Goal: Task Accomplishment & Management: Complete application form

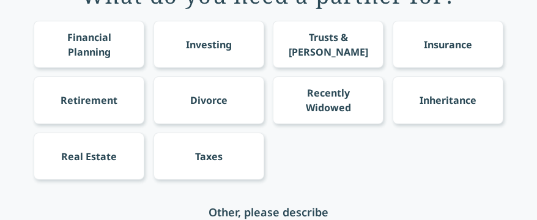
scroll to position [122, 0]
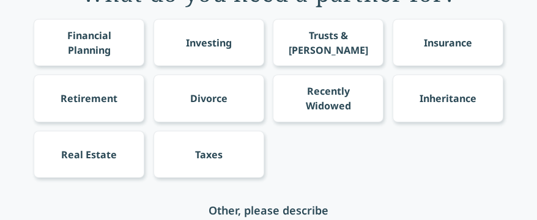
click at [81, 38] on div "Financial Planning" at bounding box center [89, 42] width 88 height 29
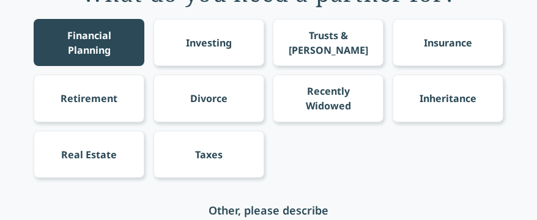
click at [210, 35] on div "Investing" at bounding box center [209, 42] width 46 height 15
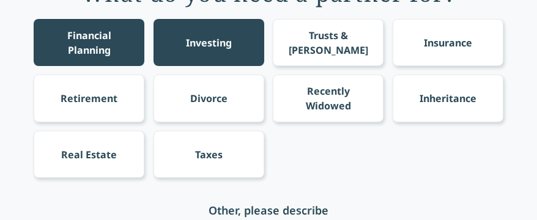
click at [316, 38] on div "Trusts & [PERSON_NAME]" at bounding box center [328, 42] width 88 height 29
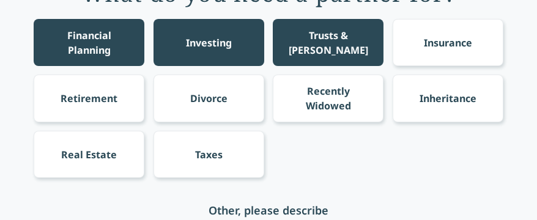
click at [317, 38] on div "Trusts & [PERSON_NAME]" at bounding box center [328, 42] width 88 height 29
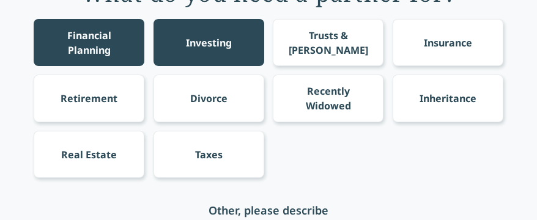
click at [348, 34] on div "Trusts & [PERSON_NAME]" at bounding box center [328, 42] width 111 height 47
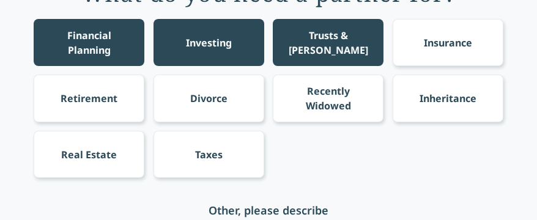
click at [348, 34] on div "Trusts & [PERSON_NAME]" at bounding box center [328, 42] width 111 height 47
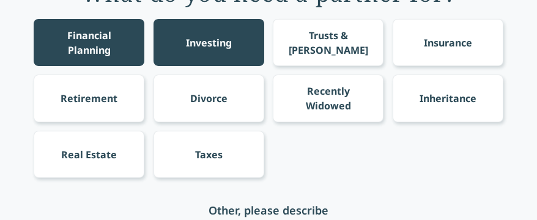
click at [428, 37] on div "Insurance" at bounding box center [448, 42] width 48 height 15
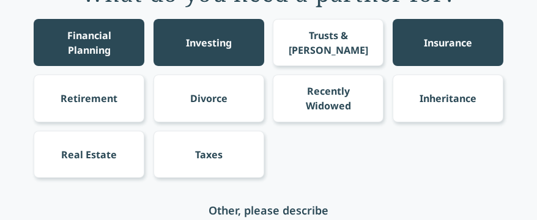
click at [89, 158] on div "Real Estate" at bounding box center [89, 154] width 56 height 15
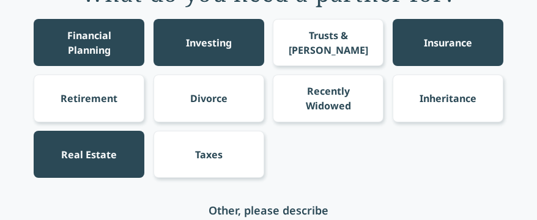
click at [89, 158] on div "Real Estate" at bounding box center [89, 154] width 56 height 15
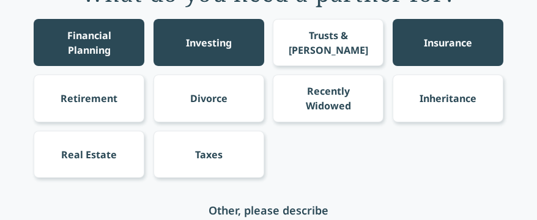
click at [89, 158] on div "Real Estate" at bounding box center [89, 154] width 56 height 15
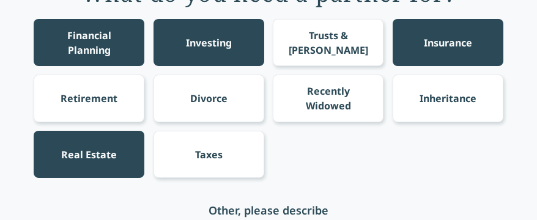
click at [89, 158] on div "Real Estate" at bounding box center [89, 154] width 56 height 15
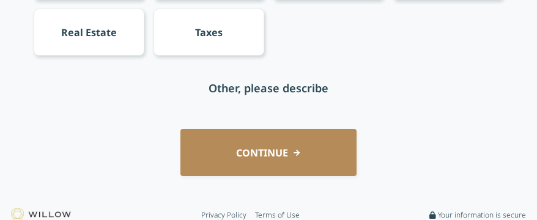
scroll to position [251, 0]
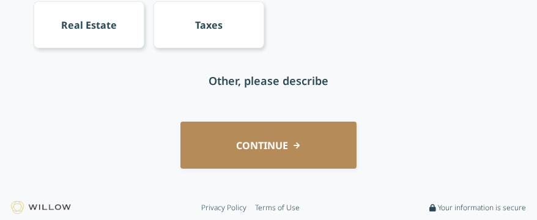
click at [253, 78] on div "Other, please describe" at bounding box center [269, 80] width 120 height 17
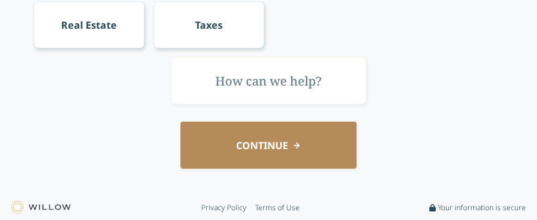
click at [244, 93] on input "text" at bounding box center [269, 80] width 196 height 47
type input "i"
type input "I"
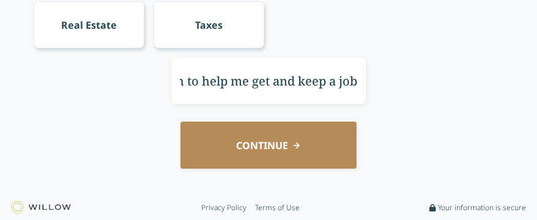
scroll to position [0, 113]
click at [180, 94] on input "I need a Life Coach to help me get and keep a job" at bounding box center [269, 80] width 196 height 47
click at [176, 100] on input "I need a Life Coach to help me get and keep a job build my credit because I don…" at bounding box center [269, 80] width 196 height 47
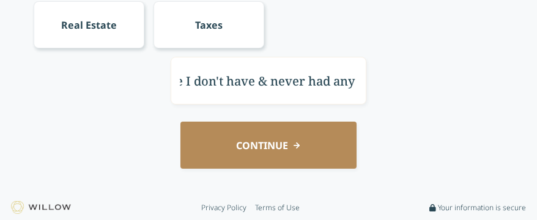
click at [188, 97] on input "I need a Life Coach to help me get and keep a job build my credit because I don…" at bounding box center [269, 80] width 196 height 47
type input "I need a Life Coach to help me get and keep a job build my credit because I don…"
click at [208, 150] on button "CONTINUE" at bounding box center [268, 145] width 176 height 47
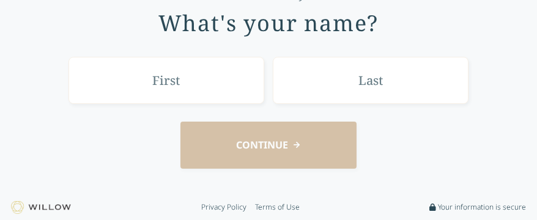
scroll to position [92, 0]
click at [184, 79] on input "text" at bounding box center [167, 80] width 196 height 47
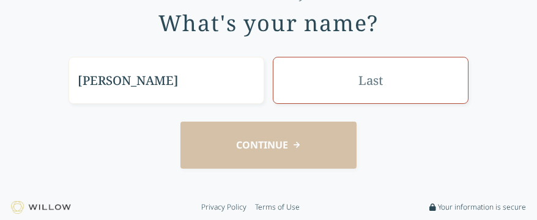
type input "[PERSON_NAME]"
click at [346, 86] on input "text" at bounding box center [371, 80] width 196 height 47
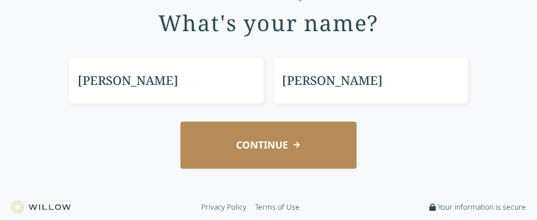
type input "[PERSON_NAME]"
click at [236, 144] on button "CONTINUE" at bounding box center [268, 145] width 176 height 47
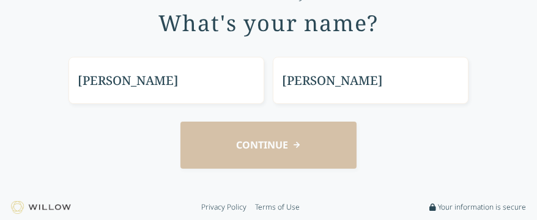
scroll to position [84, 0]
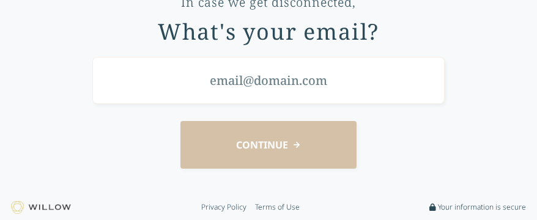
click at [233, 89] on input "email" at bounding box center [268, 80] width 352 height 47
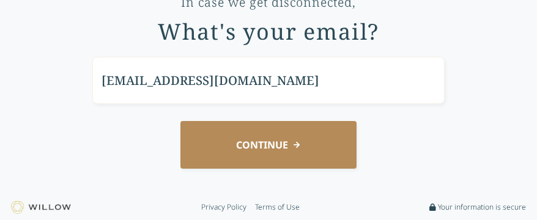
type input "[EMAIL_ADDRESS][DOMAIN_NAME]"
click at [198, 130] on button "CONTINUE" at bounding box center [268, 144] width 176 height 47
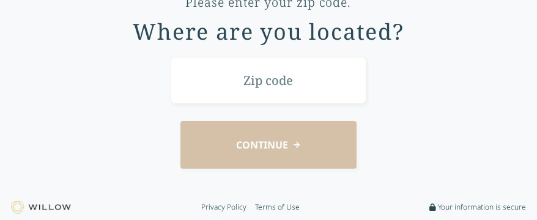
click at [275, 94] on input "text" at bounding box center [269, 80] width 196 height 47
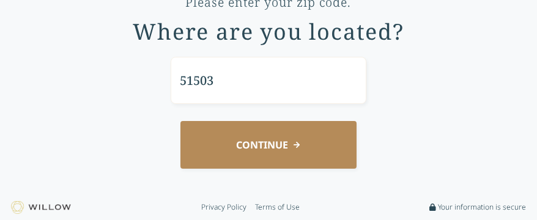
type input "51503"
click at [262, 139] on button "CONTINUE" at bounding box center [268, 144] width 176 height 47
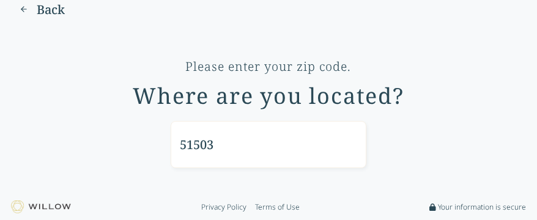
scroll to position [19, 0]
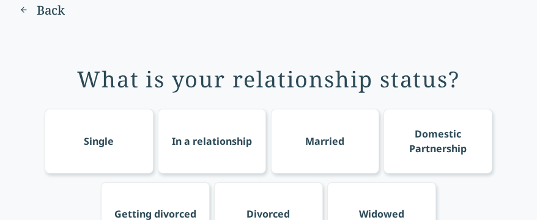
click at [101, 141] on div "Single" at bounding box center [99, 141] width 30 height 15
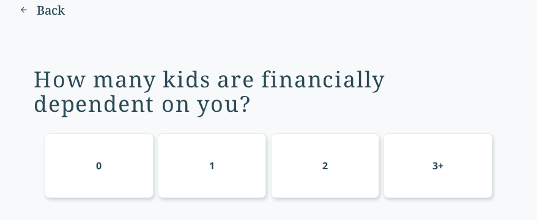
click at [104, 159] on div "0" at bounding box center [99, 165] width 109 height 65
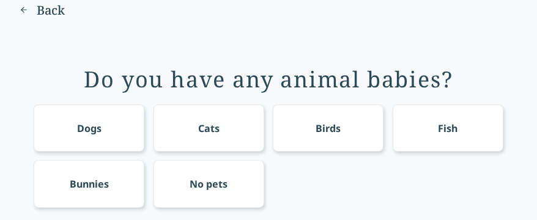
click at [209, 168] on div "No pets" at bounding box center [209, 183] width 111 height 47
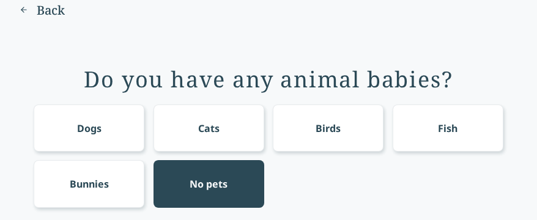
click at [260, 165] on div "No pets" at bounding box center [209, 183] width 111 height 47
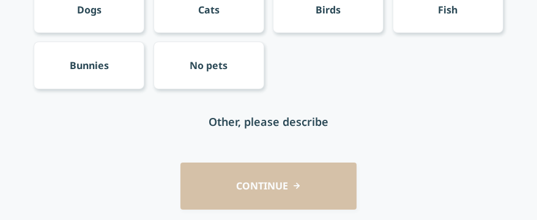
scroll to position [141, 0]
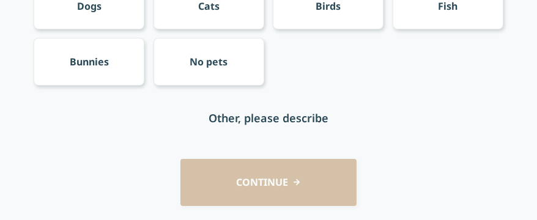
click at [211, 72] on div "No pets" at bounding box center [209, 61] width 111 height 47
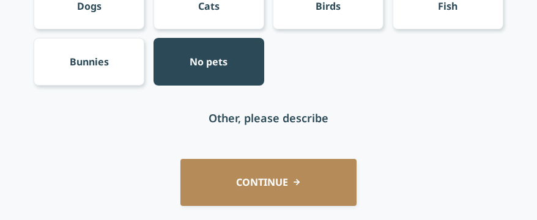
click at [243, 185] on button "CONTINUE" at bounding box center [268, 182] width 176 height 47
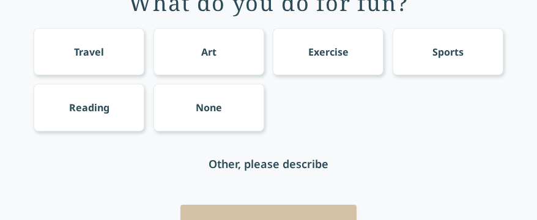
scroll to position [97, 0]
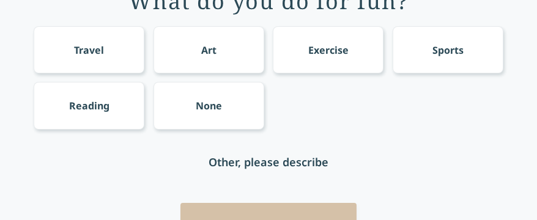
click at [243, 185] on div "What do you do for fun? Travel Art Exercise Sports Reading None Other, please d…" at bounding box center [268, 113] width 503 height 309
click at [204, 117] on div "None" at bounding box center [209, 105] width 111 height 47
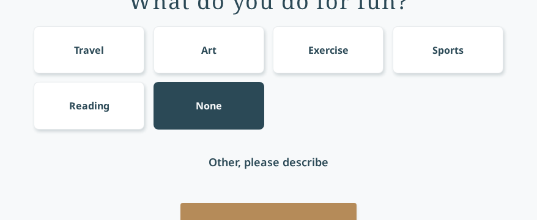
click at [424, 65] on div "Sports" at bounding box center [448, 49] width 111 height 47
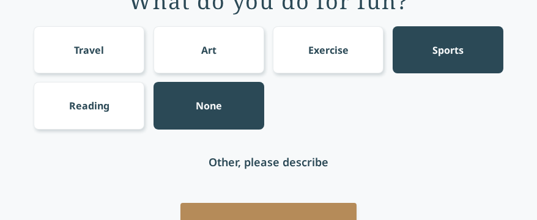
click at [225, 109] on div "None" at bounding box center [209, 105] width 111 height 47
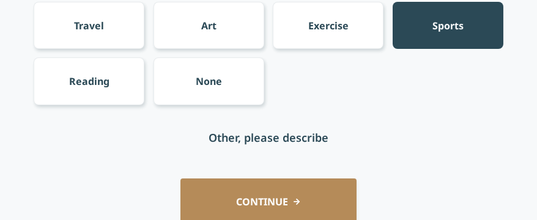
scroll to position [146, 0]
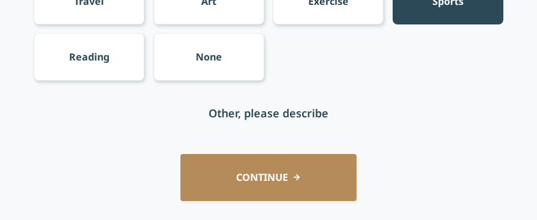
click at [209, 63] on div "None" at bounding box center [209, 57] width 26 height 15
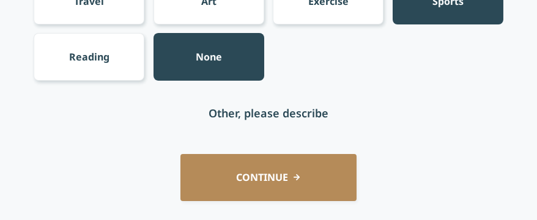
click at [241, 182] on button "CONTINUE" at bounding box center [268, 177] width 176 height 47
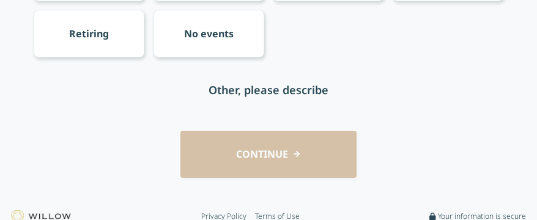
scroll to position [171, 0]
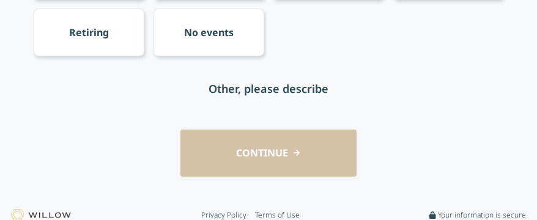
click at [226, 48] on div "No events" at bounding box center [209, 32] width 111 height 47
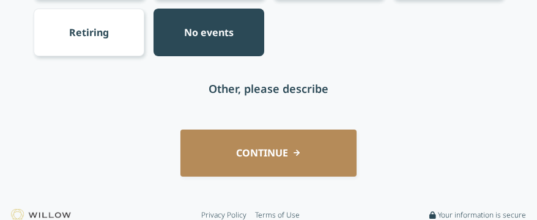
click at [234, 146] on button "CONTINUE" at bounding box center [268, 153] width 176 height 47
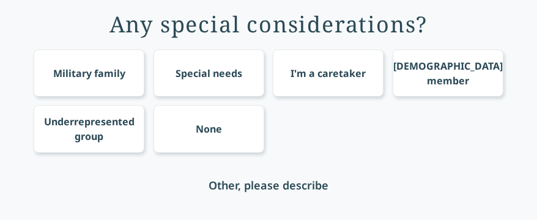
scroll to position [73, 0]
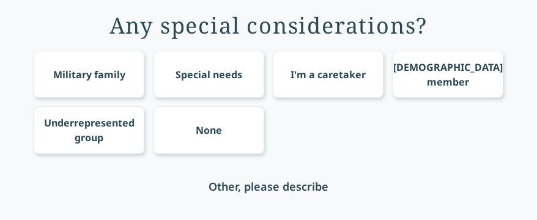
click at [195, 67] on div "Special needs" at bounding box center [209, 74] width 67 height 15
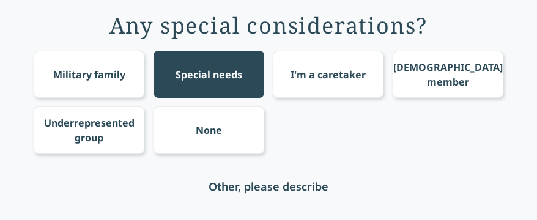
click at [195, 67] on div "Special needs" at bounding box center [209, 74] width 67 height 15
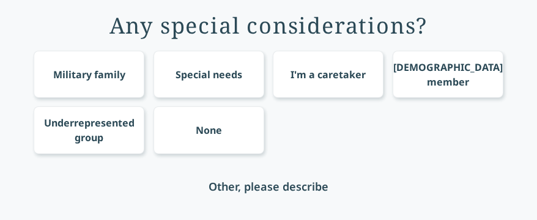
click at [195, 67] on div "Special needs" at bounding box center [209, 74] width 67 height 15
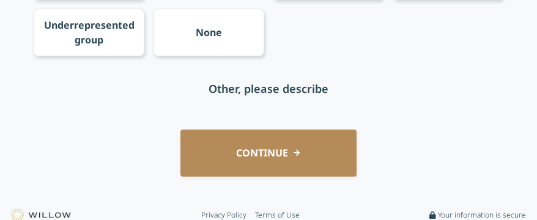
scroll to position [178, 0]
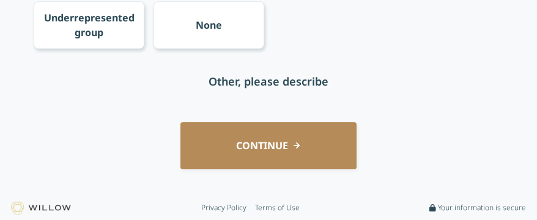
click at [253, 160] on button "CONTINUE" at bounding box center [268, 145] width 176 height 47
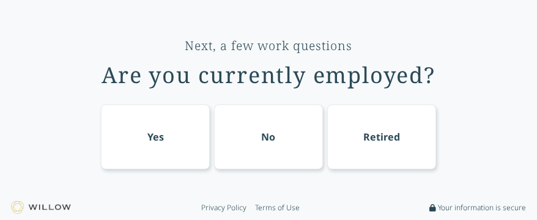
click at [253, 160] on div "No" at bounding box center [268, 137] width 109 height 65
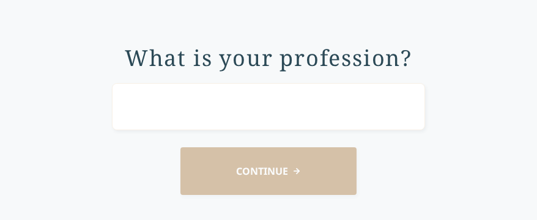
scroll to position [67, 0]
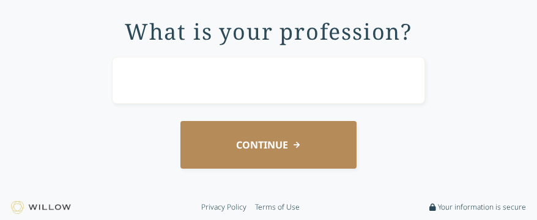
click at [202, 86] on input "text" at bounding box center [268, 80] width 313 height 47
type input "Dont"
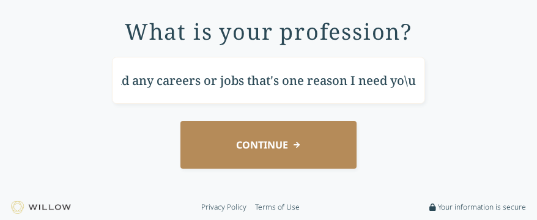
scroll to position [0, 160]
type input "Don't have & never have had any careers or jobs that's one reason I need you"
click at [130, 169] on div "What is your profession? Don't have & never have had any careers or jobs that's…" at bounding box center [268, 88] width 503 height 197
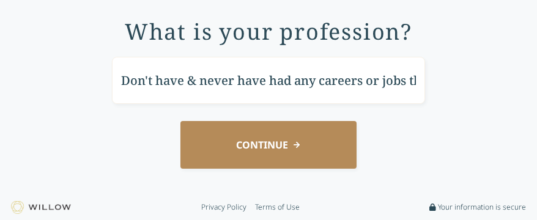
click at [166, 70] on input "Don't have & never have had any careers or jobs that's one reason I need you" at bounding box center [268, 80] width 313 height 47
click at [223, 118] on div "What is your profession? Don't have & never have had any careers or jobs that's…" at bounding box center [268, 88] width 503 height 197
click at [228, 133] on button "CONTINUE" at bounding box center [268, 144] width 176 height 47
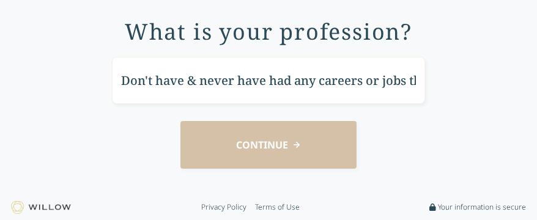
scroll to position [23, 0]
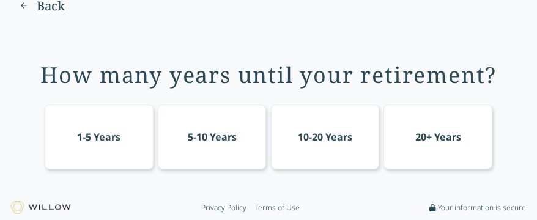
click at [228, 133] on div "5-10 Years" at bounding box center [212, 137] width 49 height 15
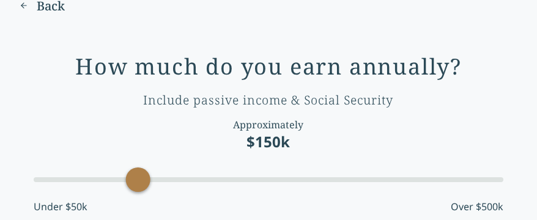
scroll to position [67, 0]
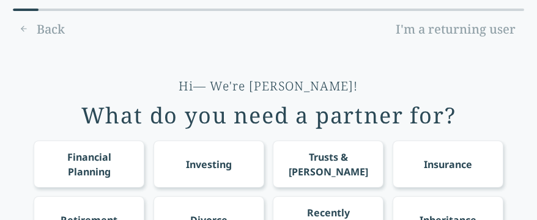
click at [89, 167] on div "Financial Planning" at bounding box center [89, 164] width 88 height 29
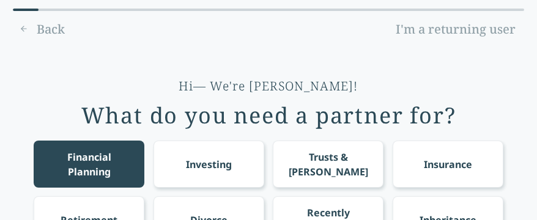
click at [127, 147] on div "Financial Planning" at bounding box center [89, 164] width 111 height 47
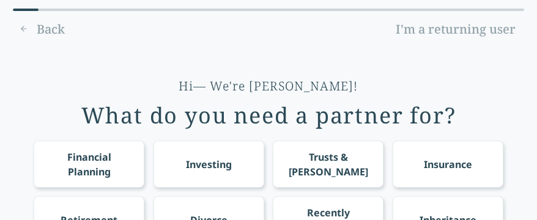
click at [207, 171] on div "Investing" at bounding box center [209, 164] width 46 height 15
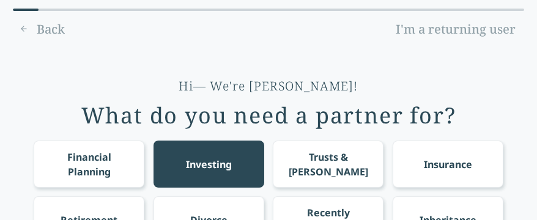
click at [207, 171] on div "Investing" at bounding box center [209, 164] width 46 height 15
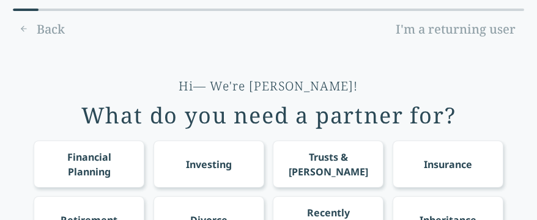
click at [207, 171] on div "Investing" at bounding box center [209, 164] width 46 height 15
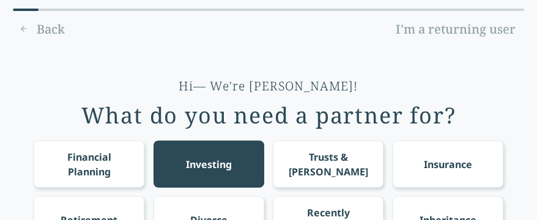
click at [445, 170] on div "Insurance" at bounding box center [448, 164] width 48 height 15
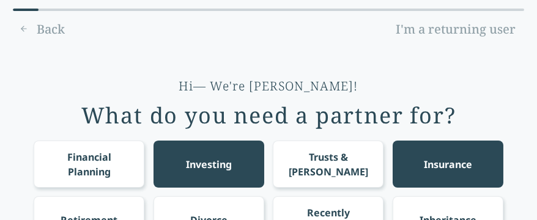
click at [445, 170] on div "Insurance" at bounding box center [448, 164] width 48 height 15
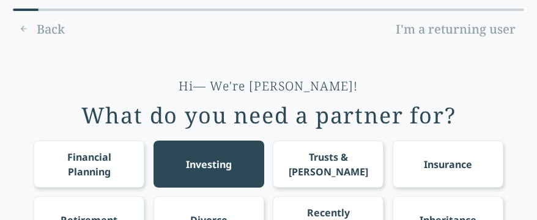
click at [444, 171] on div "Insurance" at bounding box center [448, 164] width 48 height 15
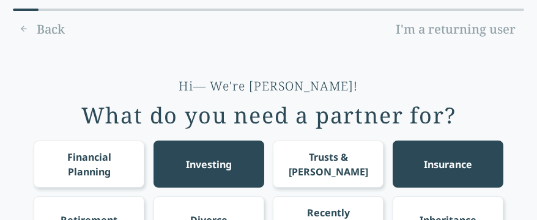
click at [444, 171] on div "Insurance" at bounding box center [448, 164] width 48 height 15
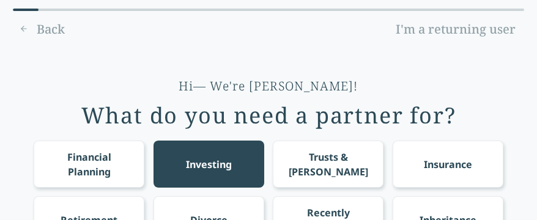
click at [444, 171] on div "Insurance" at bounding box center [448, 164] width 48 height 15
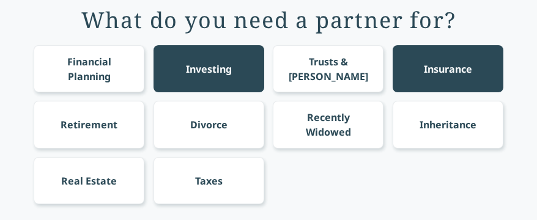
scroll to position [97, 0]
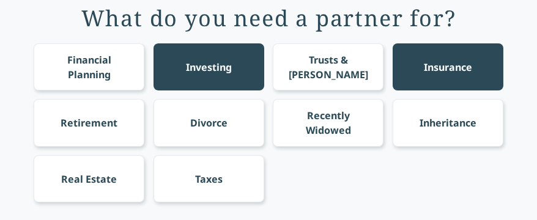
click at [83, 62] on div "Financial Planning" at bounding box center [89, 67] width 88 height 29
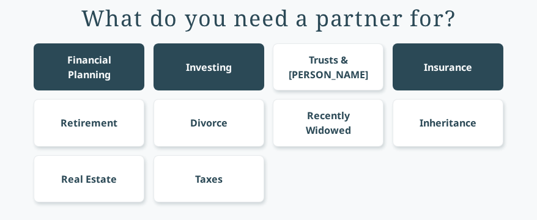
click at [435, 53] on div "Insurance" at bounding box center [448, 66] width 111 height 47
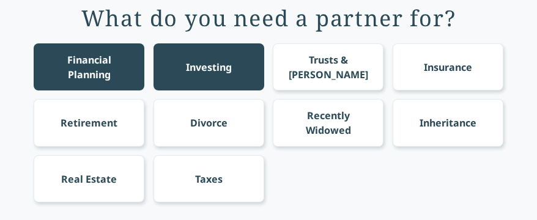
click at [440, 65] on div "Insurance" at bounding box center [448, 67] width 48 height 15
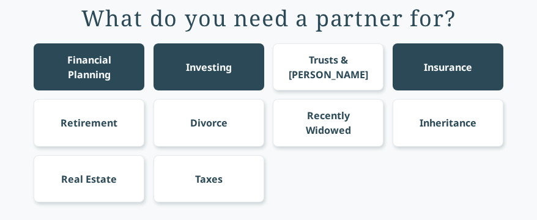
click at [440, 65] on div "Insurance" at bounding box center [448, 67] width 48 height 15
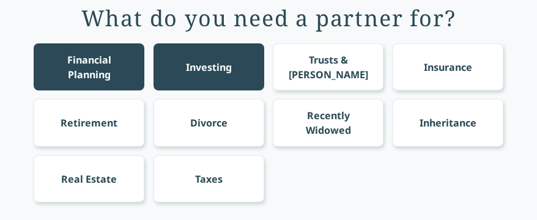
click at [121, 78] on div "Financial Planning" at bounding box center [89, 67] width 88 height 29
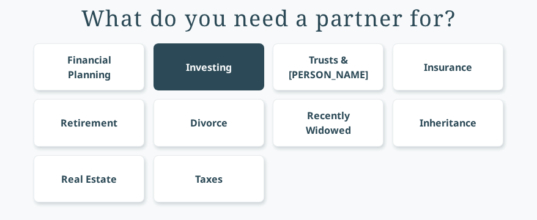
click at [121, 78] on div "Financial Planning" at bounding box center [89, 67] width 88 height 29
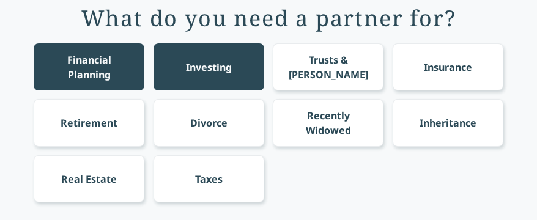
click at [121, 78] on div "Financial Planning" at bounding box center [89, 67] width 88 height 29
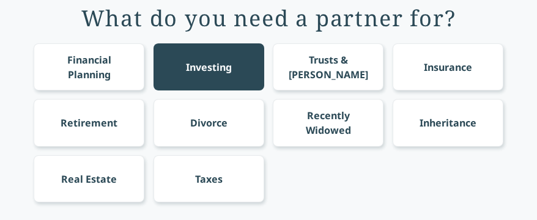
click at [121, 78] on div "Financial Planning" at bounding box center [89, 67] width 88 height 29
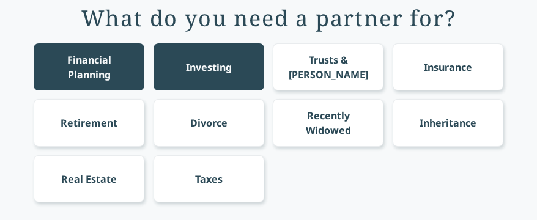
click at [121, 78] on div "Financial Planning" at bounding box center [89, 67] width 88 height 29
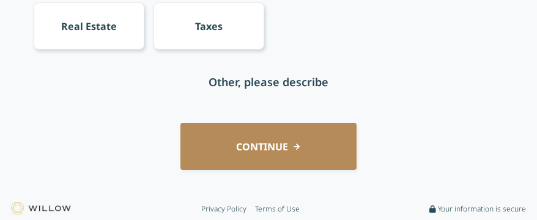
scroll to position [251, 0]
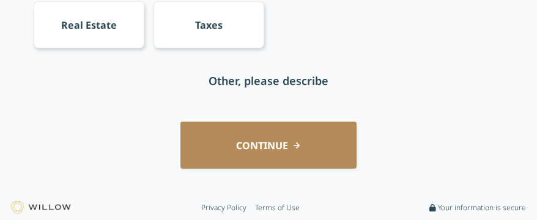
click at [139, 82] on div "Other, please describe" at bounding box center [269, 80] width 470 height 47
click at [229, 82] on div "Other, please describe" at bounding box center [269, 80] width 120 height 17
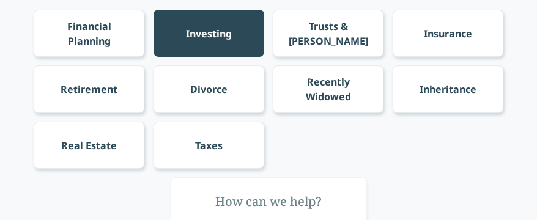
scroll to position [129, 0]
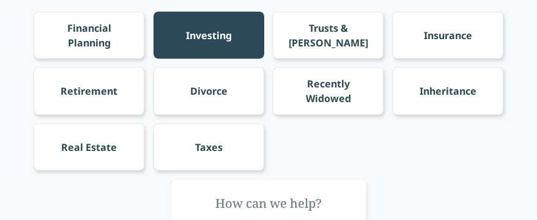
click at [186, 37] on div "Investing" at bounding box center [209, 35] width 46 height 15
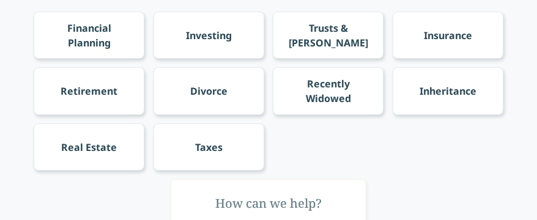
click at [197, 24] on div "Investing" at bounding box center [209, 35] width 111 height 47
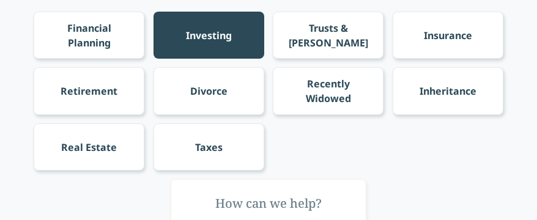
click at [197, 24] on div "Investing" at bounding box center [209, 35] width 111 height 47
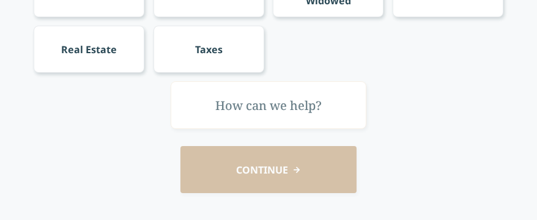
scroll to position [251, 0]
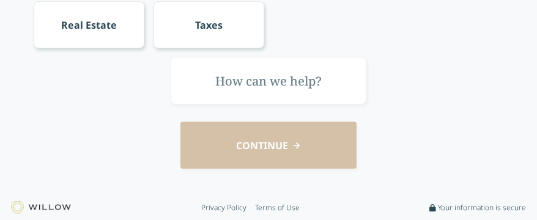
click at [240, 82] on input "text" at bounding box center [269, 80] width 196 height 47
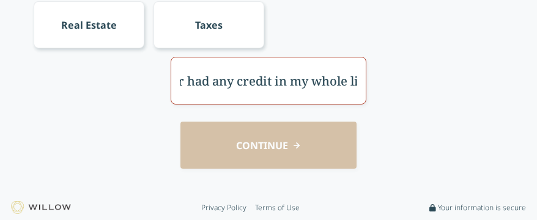
scroll to position [0, 283]
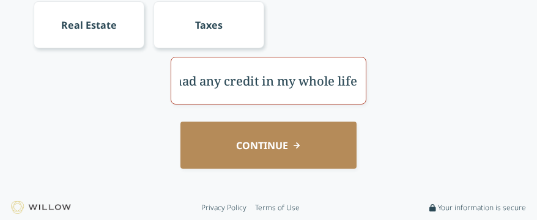
scroll to position [0, 0]
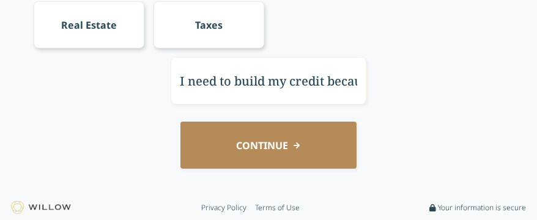
click at [196, 81] on input "I need to build my credit because I have never had any credit in my whole life" at bounding box center [269, 80] width 196 height 47
type input "I need to build my credit .Because I have never had any credit in my whole life."
click at [234, 138] on button "CONTINUE" at bounding box center [268, 145] width 176 height 47
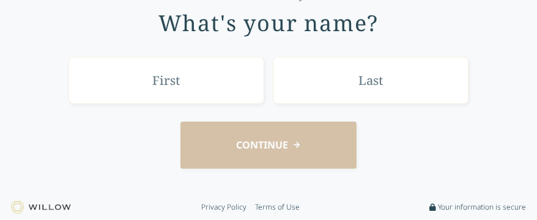
scroll to position [92, 0]
click at [194, 88] on input "text" at bounding box center [167, 80] width 196 height 47
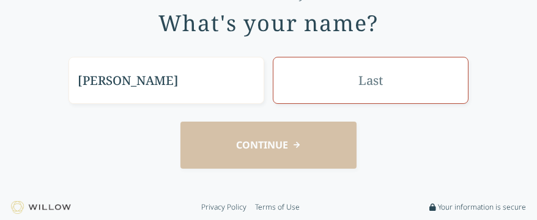
type input "[PERSON_NAME]"
click at [395, 67] on input "text" at bounding box center [371, 80] width 196 height 47
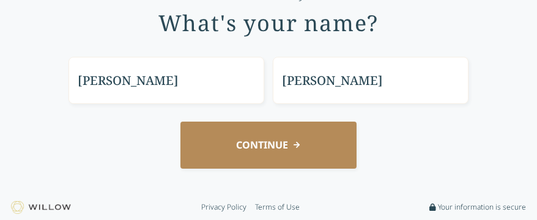
type input "[PERSON_NAME]"
click at [295, 156] on button "CONTINUE" at bounding box center [268, 145] width 176 height 47
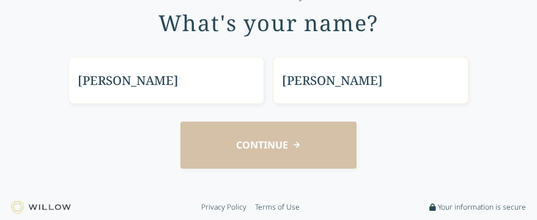
scroll to position [84, 0]
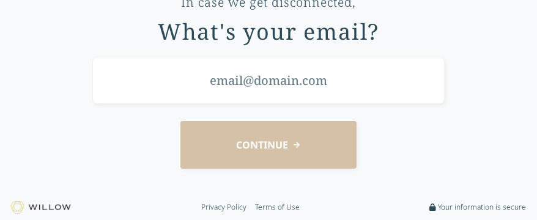
click at [213, 86] on input "email" at bounding box center [268, 80] width 352 height 47
click at [240, 79] on input "email" at bounding box center [268, 80] width 352 height 47
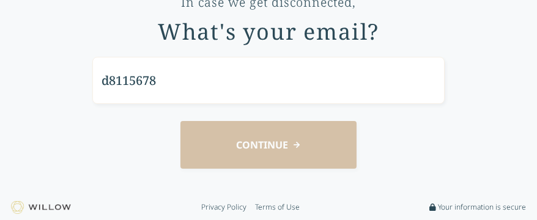
click at [237, 161] on div "CONTINUE" at bounding box center [268, 144] width 503 height 47
click at [147, 144] on div "CONTINUE" at bounding box center [268, 144] width 503 height 47
click at [176, 77] on input "d8115678" at bounding box center [268, 80] width 352 height 47
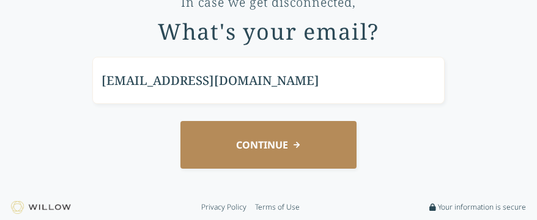
type input "d8115678@gmail.com"
click at [212, 160] on button "CONTINUE" at bounding box center [268, 144] width 176 height 47
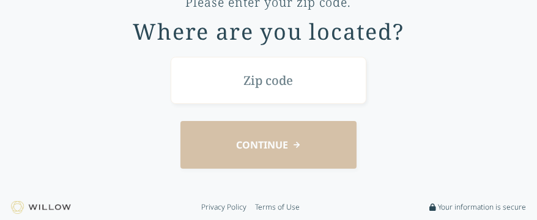
click at [209, 78] on input "text" at bounding box center [269, 80] width 196 height 47
type input "51503"
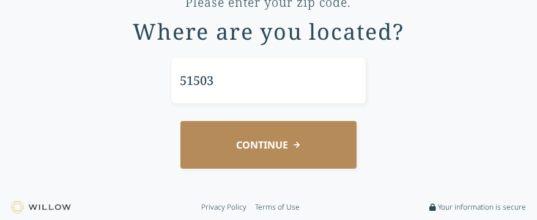
click at [253, 132] on button "CONTINUE" at bounding box center [268, 144] width 176 height 47
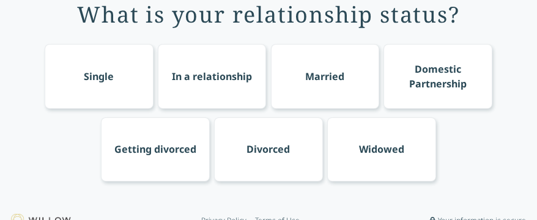
scroll to position [19, 0]
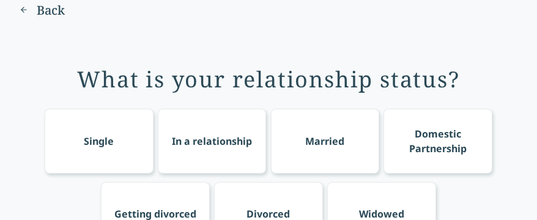
click at [129, 121] on div "Single" at bounding box center [99, 141] width 109 height 65
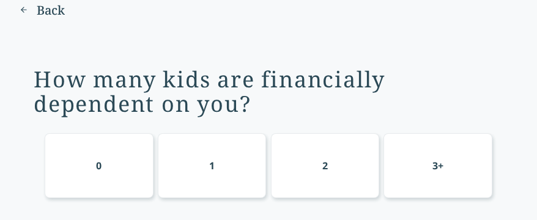
click at [121, 160] on div "0" at bounding box center [99, 165] width 109 height 65
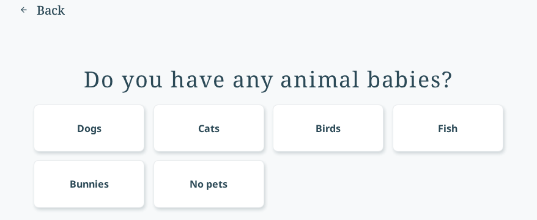
click at [197, 193] on div "No pets" at bounding box center [209, 183] width 111 height 47
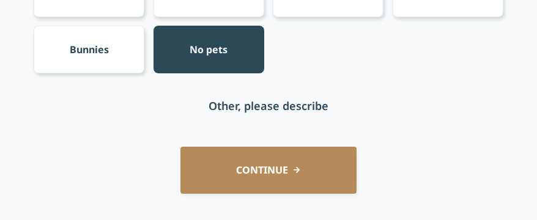
scroll to position [178, 0]
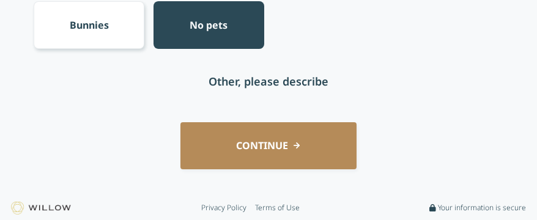
click at [234, 134] on button "CONTINUE" at bounding box center [268, 145] width 176 height 47
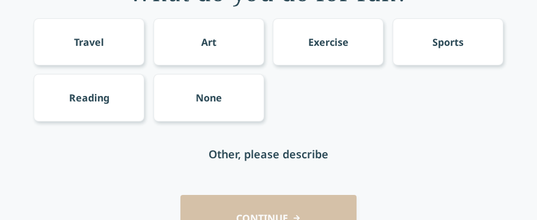
scroll to position [105, 0]
click at [212, 91] on div "None" at bounding box center [209, 98] width 26 height 15
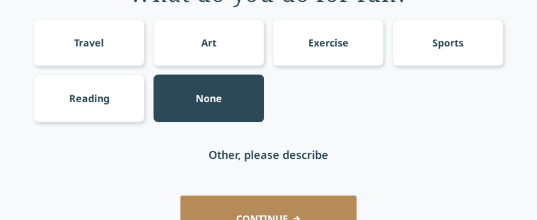
click at [220, 160] on div "Other, please describe" at bounding box center [269, 154] width 120 height 17
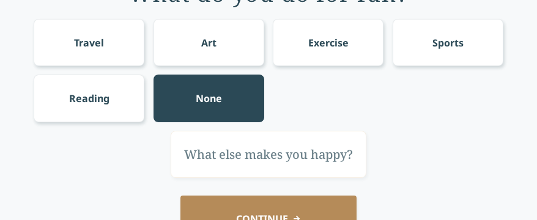
click at [221, 114] on div "None" at bounding box center [209, 98] width 111 height 47
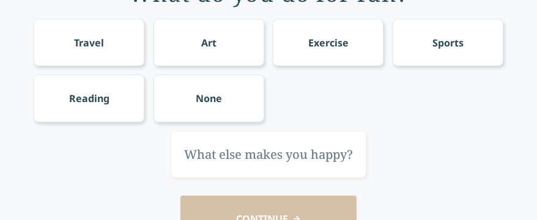
click at [221, 114] on div "None" at bounding box center [209, 98] width 111 height 47
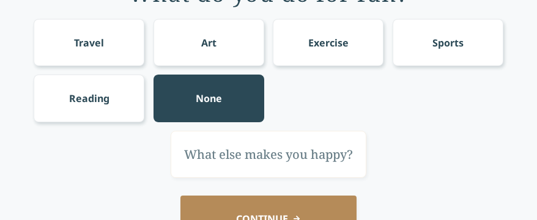
click at [221, 114] on div "None" at bounding box center [209, 98] width 111 height 47
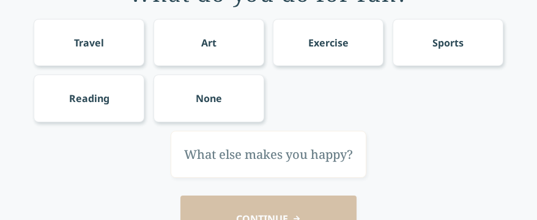
click at [211, 148] on input "text" at bounding box center [269, 154] width 196 height 47
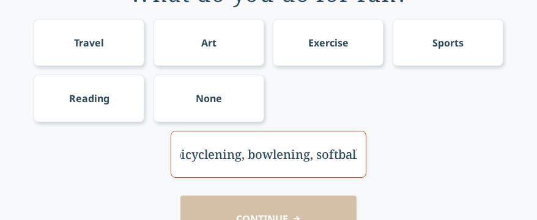
scroll to position [0, 465]
type input "I'm doing my best on getting into special olympics flag football,track & field,…"
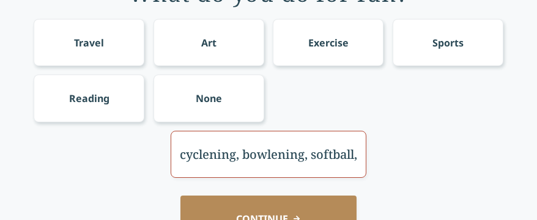
scroll to position [0, 0]
click at [46, 178] on div "What do you do for fun? Travel Art Exercise Sports Reading None I'm doing my be…" at bounding box center [268, 106] width 503 height 309
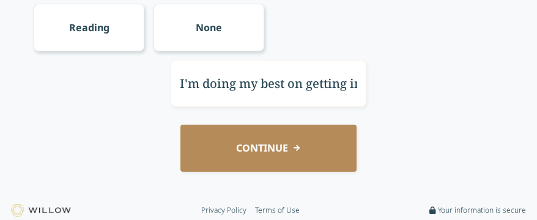
scroll to position [178, 0]
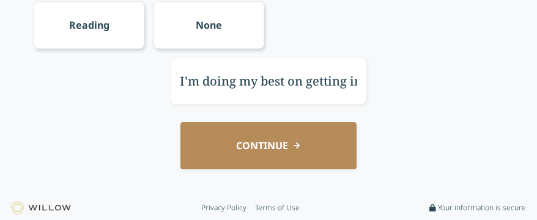
click at [206, 143] on button "CONTINUE" at bounding box center [268, 145] width 176 height 47
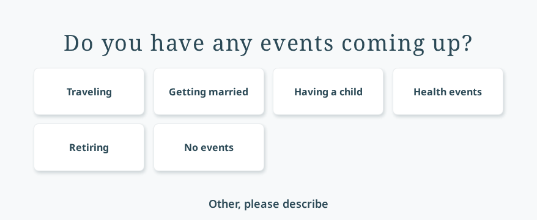
scroll to position [80, 0]
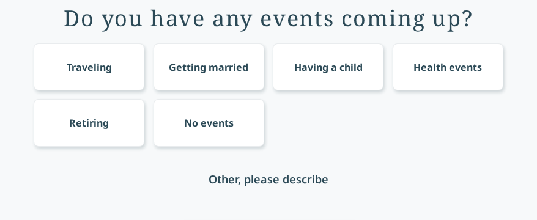
click at [189, 116] on div "No events" at bounding box center [209, 123] width 50 height 15
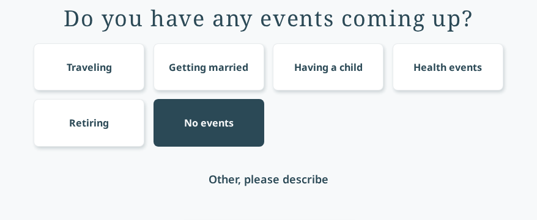
click at [132, 190] on div "Other, please describe" at bounding box center [269, 178] width 470 height 47
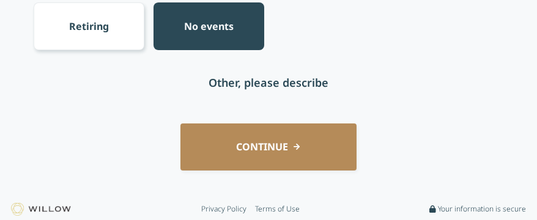
scroll to position [178, 0]
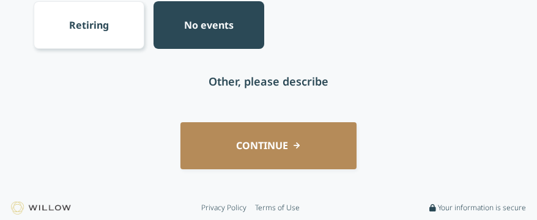
click at [213, 147] on button "CONTINUE" at bounding box center [268, 145] width 176 height 47
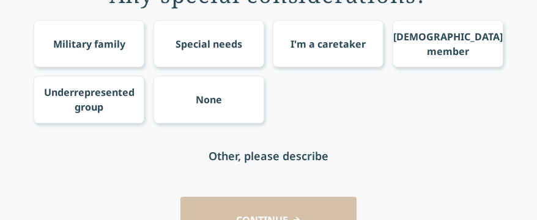
scroll to position [105, 0]
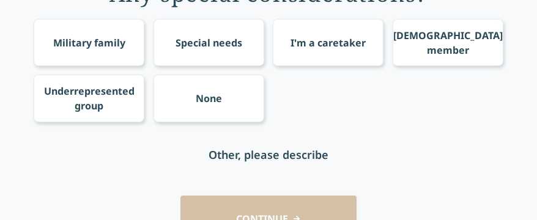
click at [204, 42] on div "Special needs" at bounding box center [209, 42] width 67 height 15
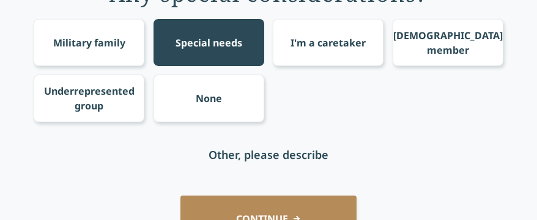
click at [254, 200] on button "CONTINUE" at bounding box center [268, 219] width 176 height 47
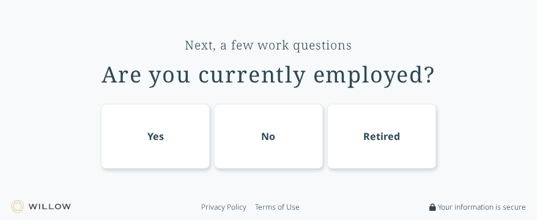
scroll to position [40, 0]
click at [286, 128] on div "No" at bounding box center [268, 137] width 109 height 65
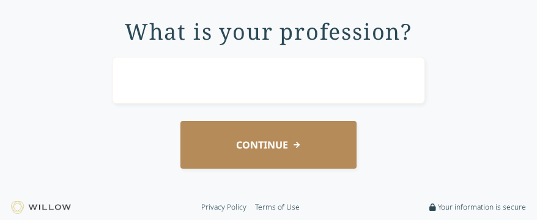
click at [286, 128] on button "CONTINUE" at bounding box center [268, 144] width 176 height 47
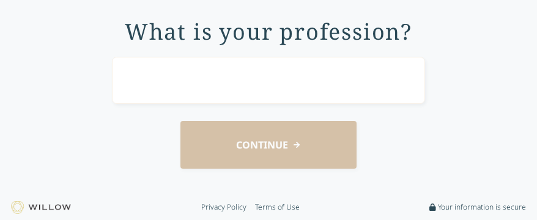
scroll to position [23, 0]
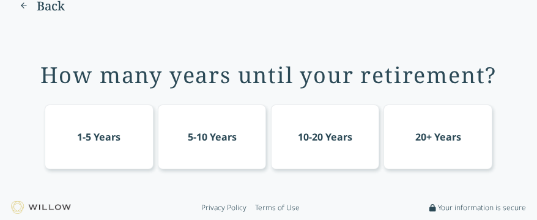
click at [422, 140] on div "20+ Years" at bounding box center [438, 137] width 46 height 15
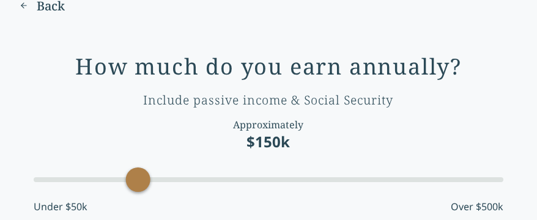
scroll to position [67, 0]
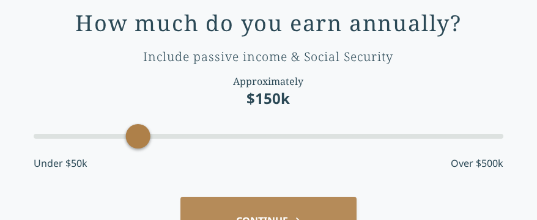
drag, startPoint x: 146, startPoint y: 130, endPoint x: 103, endPoint y: 139, distance: 43.2
click at [126, 139] on div "Accessibility label" at bounding box center [138, 136] width 24 height 24
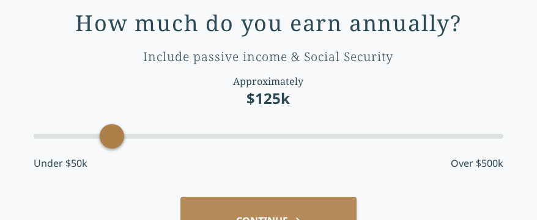
click at [103, 139] on div "Accessibility label" at bounding box center [112, 136] width 24 height 24
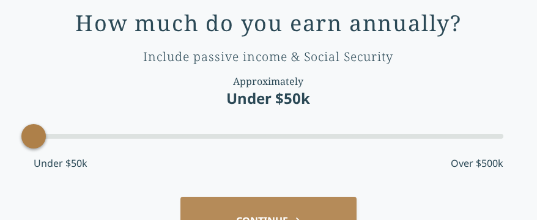
drag, startPoint x: 107, startPoint y: 136, endPoint x: 9, endPoint y: 152, distance: 99.8
click at [9, 152] on div "Questionaire progress Back How much do you earn annually? Include passive incom…" at bounding box center [268, 43] width 537 height 220
click at [63, 158] on label "Under $50k" at bounding box center [61, 163] width 54 height 15
drag, startPoint x: 39, startPoint y: 142, endPoint x: 26, endPoint y: 150, distance: 14.6
click at [26, 150] on div "How much do you earn annually? Include passive income & Social Security Approxi…" at bounding box center [268, 126] width 503 height 272
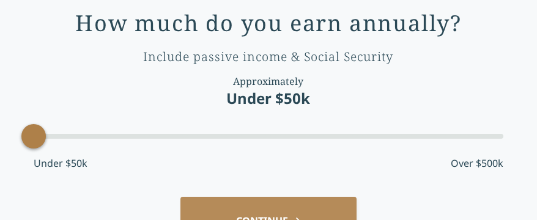
drag, startPoint x: 34, startPoint y: 133, endPoint x: -10, endPoint y: 136, distance: 43.5
click at [0, 136] on html "Questionaire progress Back How much do you earn annually? Include passive incom…" at bounding box center [268, 43] width 537 height 220
click at [87, 158] on div "Under $50k Over $500k" at bounding box center [269, 163] width 470 height 15
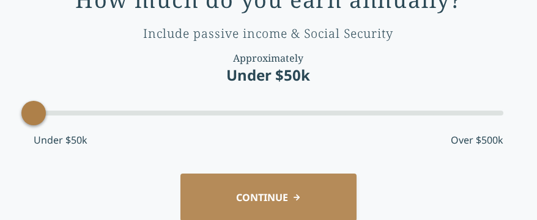
scroll to position [91, 0]
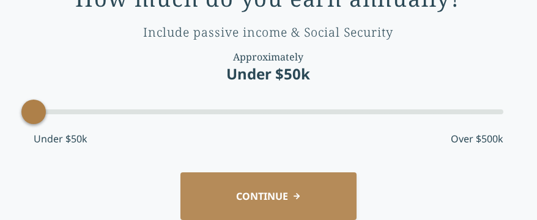
click at [210, 190] on button "CONTINUE" at bounding box center [268, 196] width 176 height 47
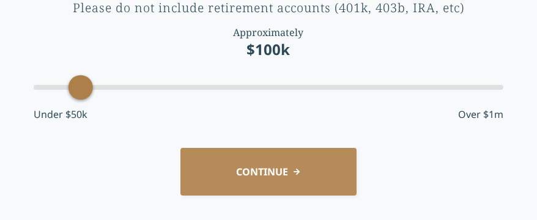
scroll to position [165, 0]
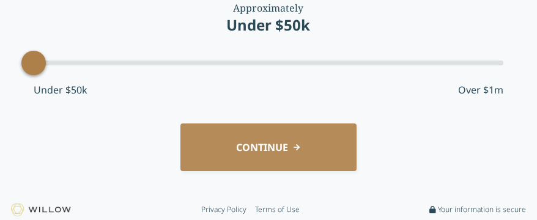
drag, startPoint x: 87, startPoint y: 69, endPoint x: -10, endPoint y: 78, distance: 97.1
click at [194, 136] on button "CONTINUE" at bounding box center [268, 147] width 176 height 47
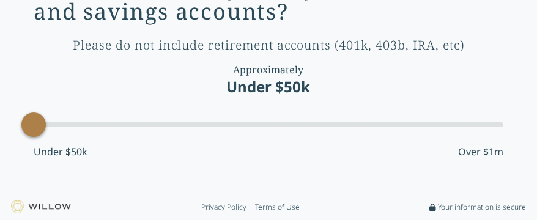
scroll to position [23, 0]
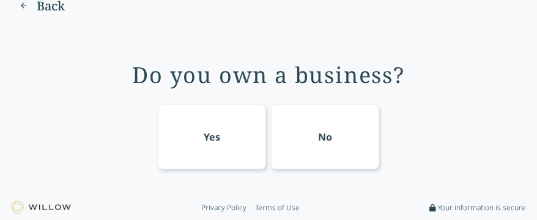
click at [302, 147] on div "No" at bounding box center [325, 137] width 109 height 65
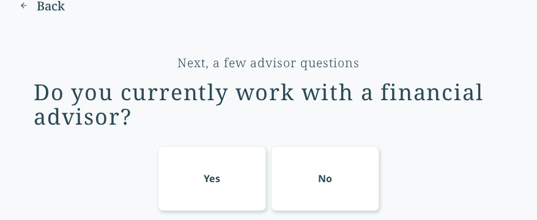
click at [318, 176] on div "No" at bounding box center [325, 178] width 14 height 15
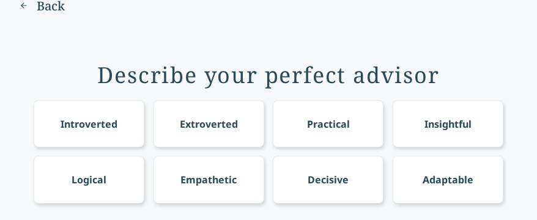
click at [91, 46] on div "Describe your perfect advisor Introverted Extroverted Practical Insightful Logi…" at bounding box center [268, 187] width 503 height 309
click at [67, 122] on div "Introverted" at bounding box center [89, 124] width 57 height 15
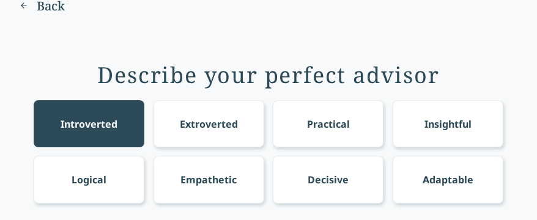
click at [200, 117] on div "Extroverted" at bounding box center [209, 124] width 58 height 15
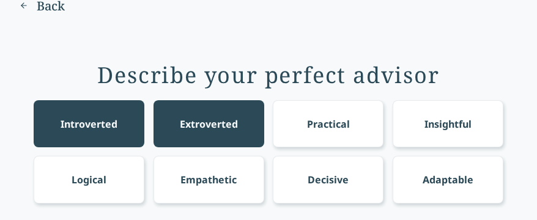
click at [300, 114] on div "Practical" at bounding box center [328, 123] width 111 height 47
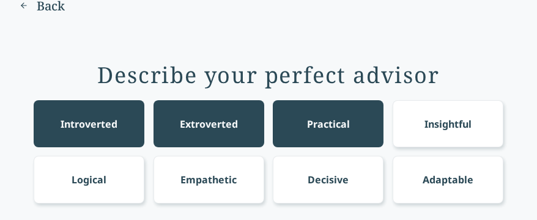
click at [471, 126] on div "Insightful" at bounding box center [448, 124] width 47 height 15
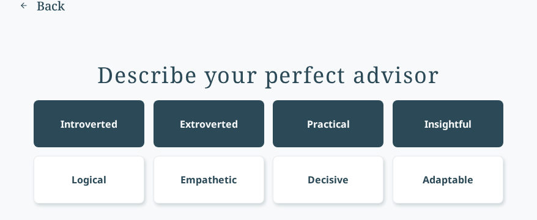
click at [436, 188] on div "Adaptable" at bounding box center [448, 179] width 111 height 47
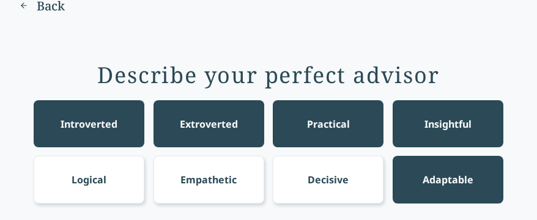
click at [309, 177] on div "Decisive" at bounding box center [328, 180] width 41 height 15
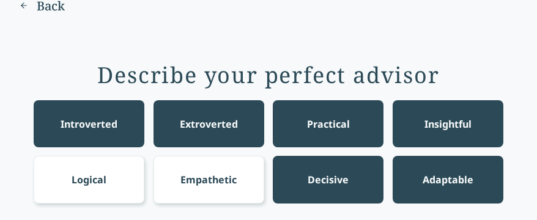
click at [219, 177] on div "Empathetic" at bounding box center [208, 180] width 56 height 15
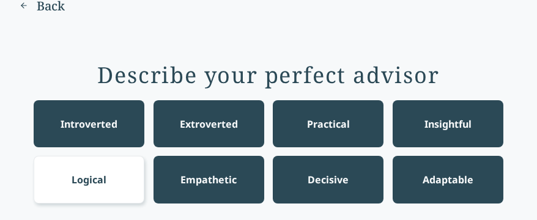
click at [91, 181] on div "Logical" at bounding box center [89, 180] width 35 height 15
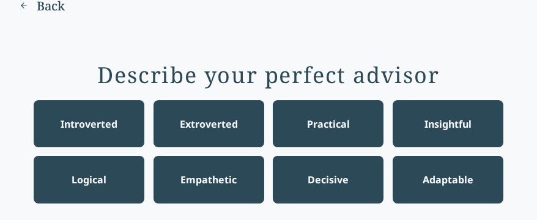
click at [174, 129] on div "Extroverted" at bounding box center [209, 123] width 111 height 47
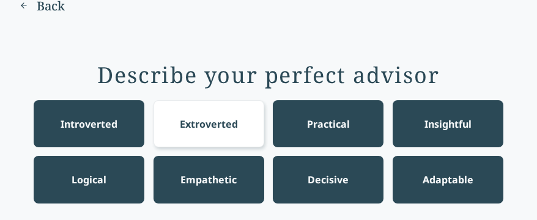
click at [174, 129] on div "Extroverted" at bounding box center [209, 123] width 111 height 47
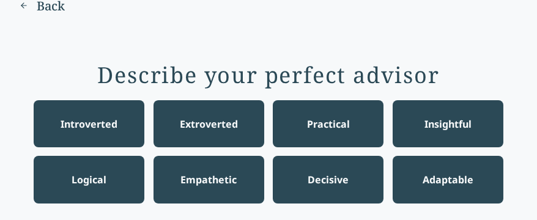
click at [174, 129] on div "Extroverted" at bounding box center [209, 123] width 111 height 47
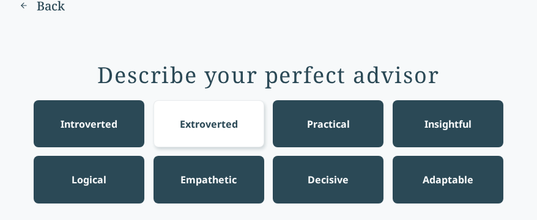
click at [174, 129] on div "Extroverted" at bounding box center [209, 123] width 111 height 47
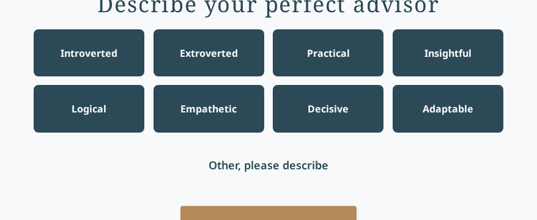
scroll to position [97, 0]
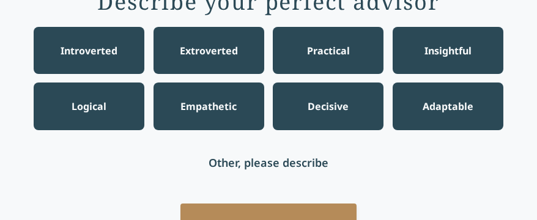
click at [135, 197] on div "Describe your perfect advisor Introverted Extroverted Practical Insightful Logi…" at bounding box center [268, 114] width 503 height 309
click at [59, 58] on div "Introverted" at bounding box center [89, 50] width 111 height 47
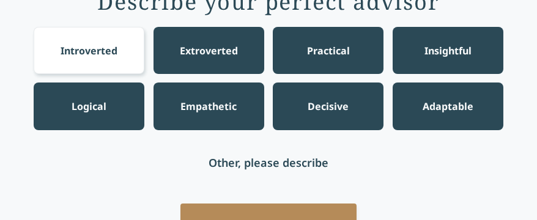
click at [177, 39] on div "Extroverted" at bounding box center [209, 50] width 111 height 47
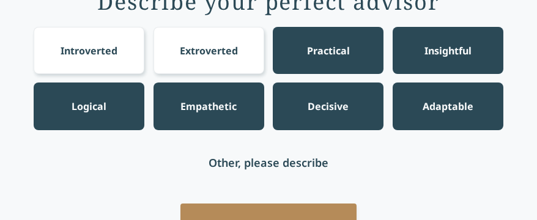
click at [311, 172] on div "Other, please describe" at bounding box center [269, 162] width 470 height 47
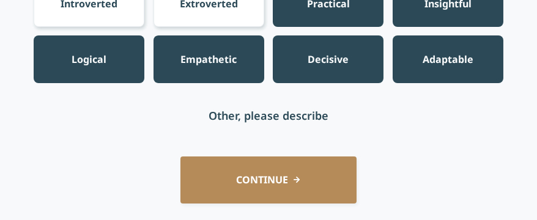
scroll to position [146, 0]
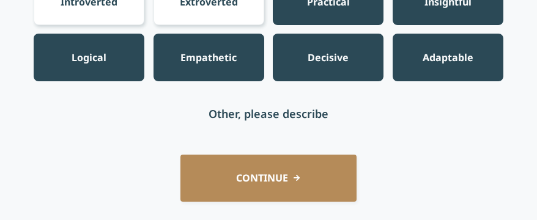
click at [278, 135] on div "Other, please describe" at bounding box center [269, 113] width 470 height 47
click at [251, 95] on div "Other, please describe" at bounding box center [269, 113] width 470 height 47
click at [252, 108] on div "Other, please describe" at bounding box center [269, 113] width 120 height 17
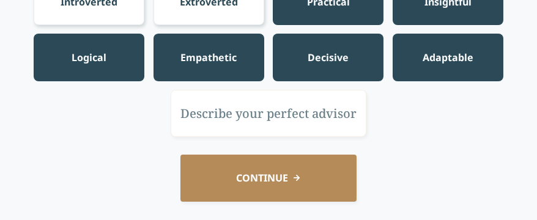
scroll to position [178, 0]
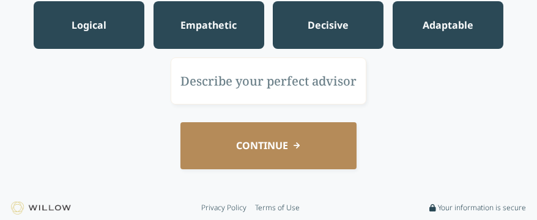
click at [215, 77] on input "text" at bounding box center [269, 81] width 196 height 47
type input "Be open for realtionship"
click at [205, 147] on button "CONTINUE" at bounding box center [268, 145] width 176 height 47
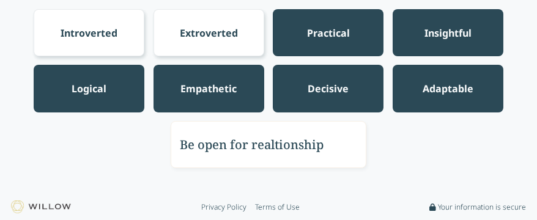
scroll to position [48, 0]
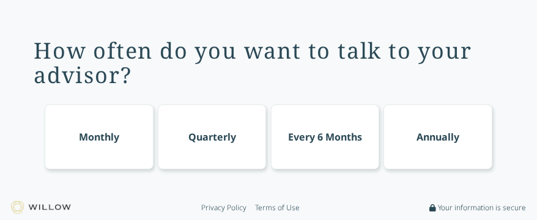
click at [47, 171] on div "How often do you want to talk to your advisor? Monthly Quarterly Every 6 Months…" at bounding box center [268, 98] width 503 height 178
click at [43, 208] on img at bounding box center [41, 207] width 60 height 13
click at [43, 207] on img at bounding box center [41, 207] width 60 height 13
click at [211, 206] on link "Privacy Policy" at bounding box center [223, 208] width 45 height 10
